Goal: Navigation & Orientation: Go to known website

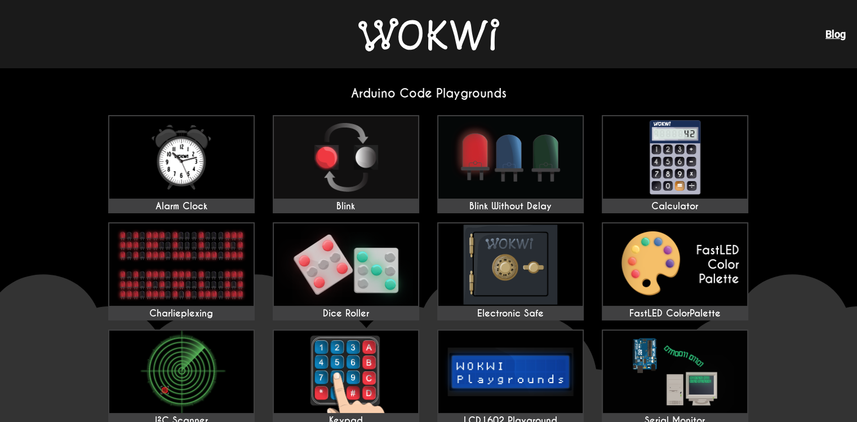
click at [404, 45] on img at bounding box center [429, 34] width 141 height 33
click at [395, 29] on img at bounding box center [429, 34] width 141 height 33
click at [379, 52] on link at bounding box center [429, 35] width 141 height 35
